Goal: Use online tool/utility

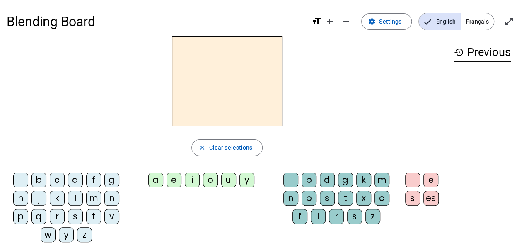
click at [77, 195] on div "l" at bounding box center [75, 198] width 15 height 15
click at [157, 179] on div "a" at bounding box center [155, 179] width 15 height 15
click at [176, 178] on div "e" at bounding box center [174, 179] width 15 height 15
click at [229, 177] on div "u" at bounding box center [228, 179] width 15 height 15
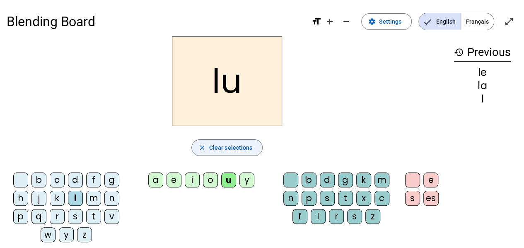
click at [240, 145] on span "Clear selections" at bounding box center [231, 148] width 44 height 10
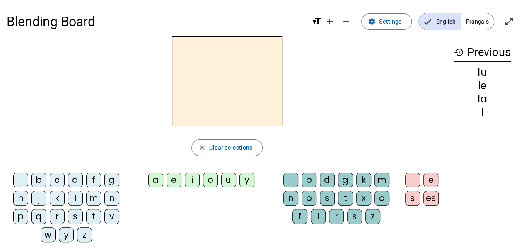
click at [94, 215] on div "t" at bounding box center [93, 216] width 15 height 15
click at [172, 179] on div "e" at bounding box center [174, 179] width 15 height 15
click at [158, 179] on div "a" at bounding box center [155, 179] width 15 height 15
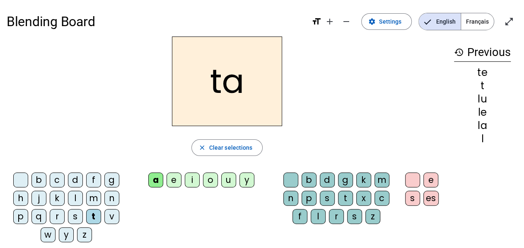
click at [230, 178] on div "u" at bounding box center [228, 179] width 15 height 15
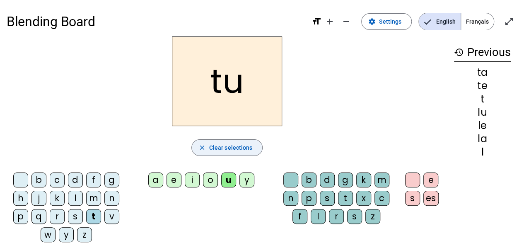
click at [216, 149] on span "Clear selections" at bounding box center [231, 148] width 44 height 10
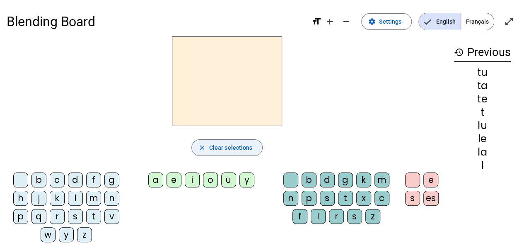
click at [77, 179] on div "d" at bounding box center [75, 179] width 15 height 15
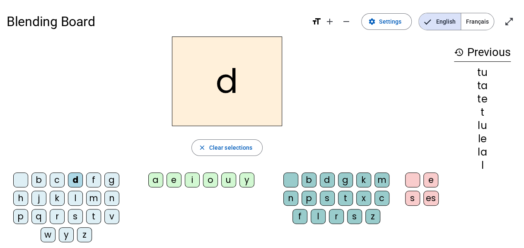
click at [175, 180] on div "e" at bounding box center [174, 179] width 15 height 15
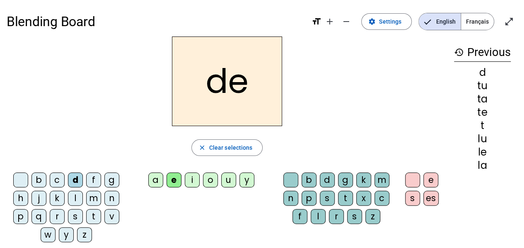
click at [157, 179] on div "a" at bounding box center [155, 179] width 15 height 15
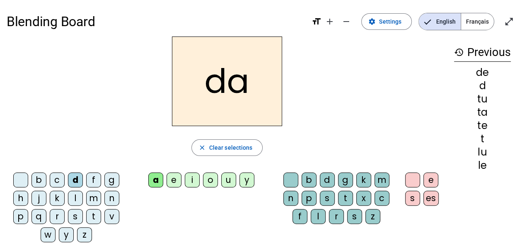
click at [230, 178] on div "u" at bounding box center [228, 179] width 15 height 15
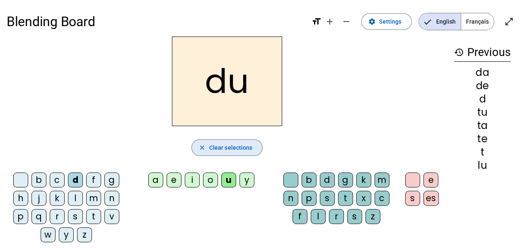
click at [243, 145] on span "Clear selections" at bounding box center [231, 148] width 44 height 10
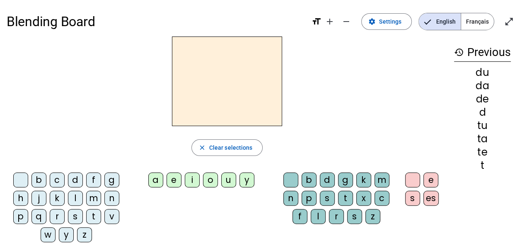
click at [75, 197] on div "l" at bounding box center [75, 198] width 15 height 15
click at [227, 178] on div "u" at bounding box center [228, 179] width 15 height 15
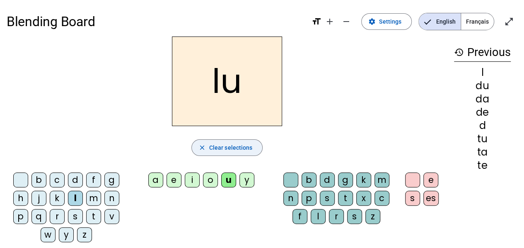
click at [230, 152] on span "Clear selections" at bounding box center [231, 148] width 44 height 10
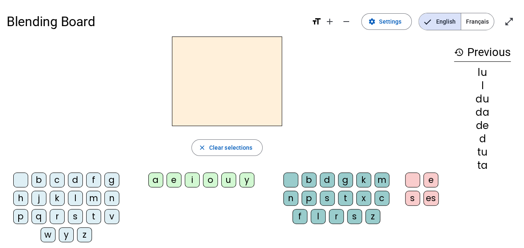
click at [92, 217] on div "t" at bounding box center [93, 216] width 15 height 15
click at [154, 183] on div "a" at bounding box center [155, 179] width 15 height 15
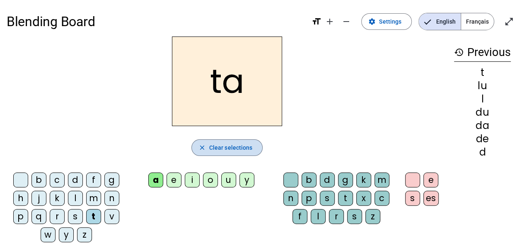
click at [232, 146] on span "Clear selections" at bounding box center [231, 148] width 44 height 10
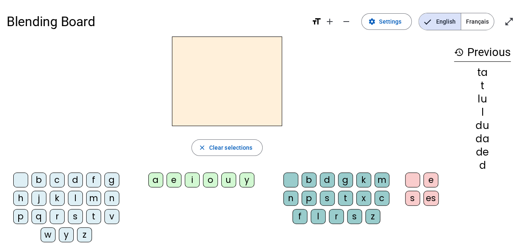
click at [157, 179] on div "a" at bounding box center [155, 179] width 15 height 15
click at [347, 199] on div "t" at bounding box center [345, 198] width 15 height 15
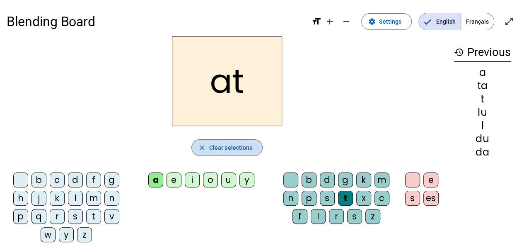
click at [233, 145] on span "Clear selections" at bounding box center [231, 148] width 44 height 10
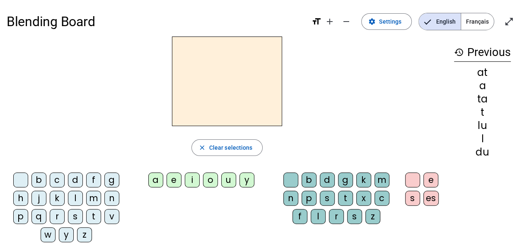
click at [156, 181] on div "a" at bounding box center [155, 179] width 15 height 15
click at [317, 215] on div "l" at bounding box center [318, 216] width 15 height 15
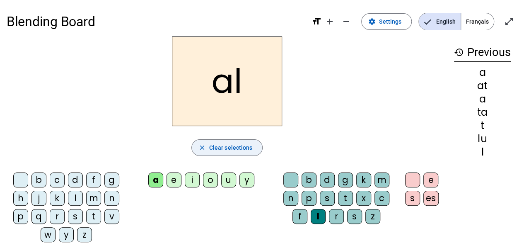
click at [219, 148] on span "Clear selections" at bounding box center [231, 148] width 44 height 10
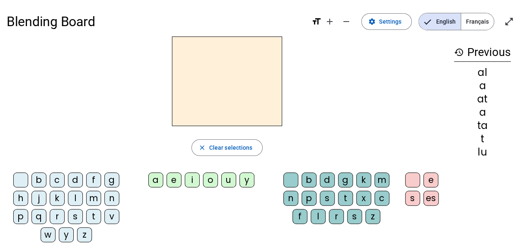
click at [231, 179] on div "u" at bounding box center [228, 179] width 15 height 15
click at [341, 196] on div "t" at bounding box center [345, 198] width 15 height 15
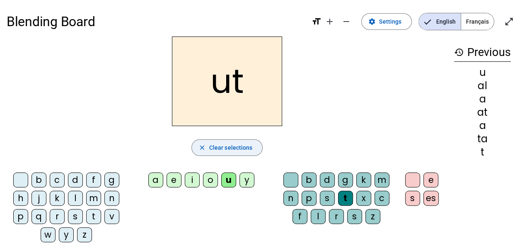
click at [240, 145] on span "Clear selections" at bounding box center [231, 148] width 44 height 10
